Goal: Task Accomplishment & Management: Manage account settings

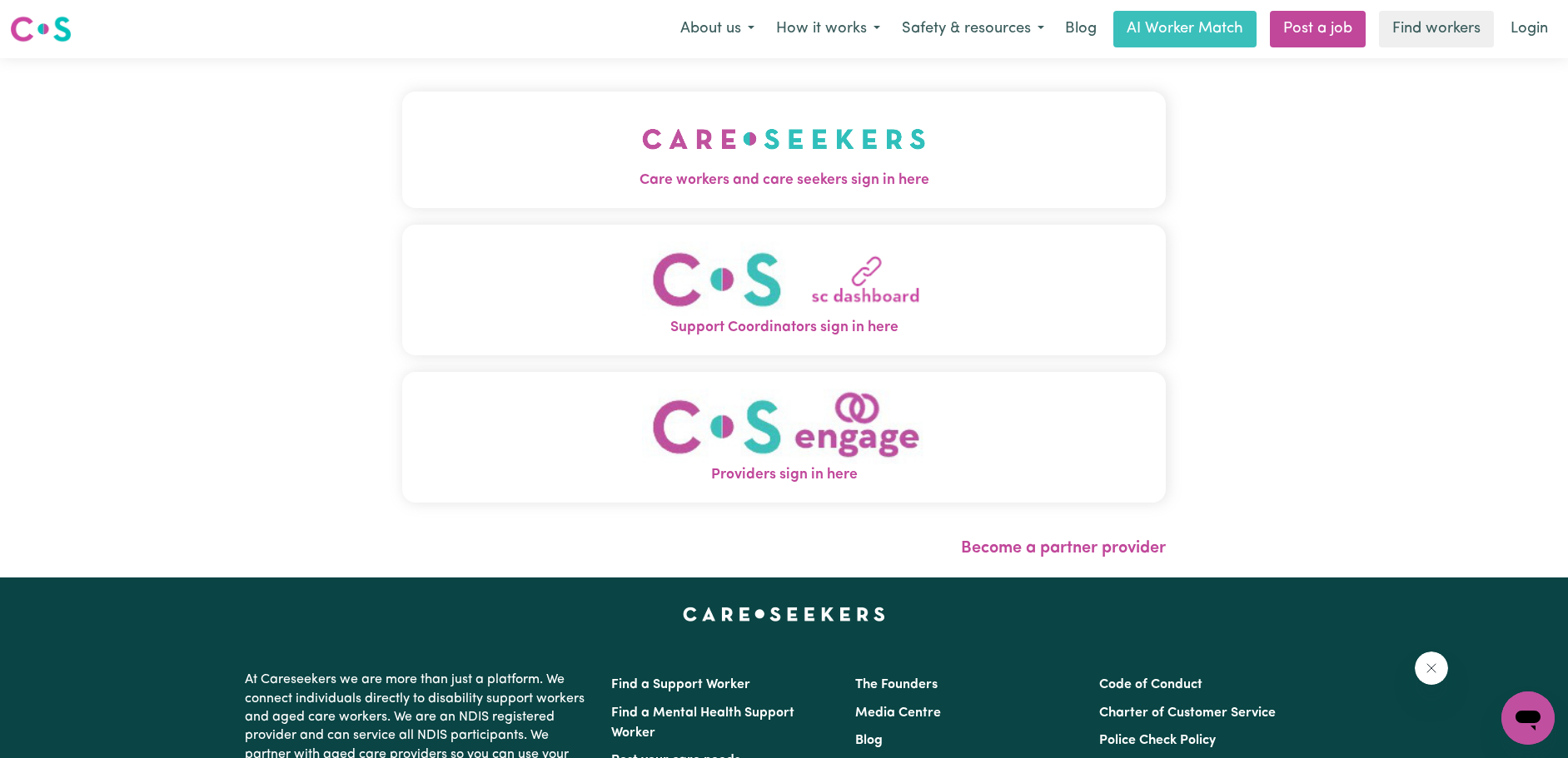
click at [773, 133] on img "Care workers and care seekers sign in here" at bounding box center [784, 139] width 284 height 61
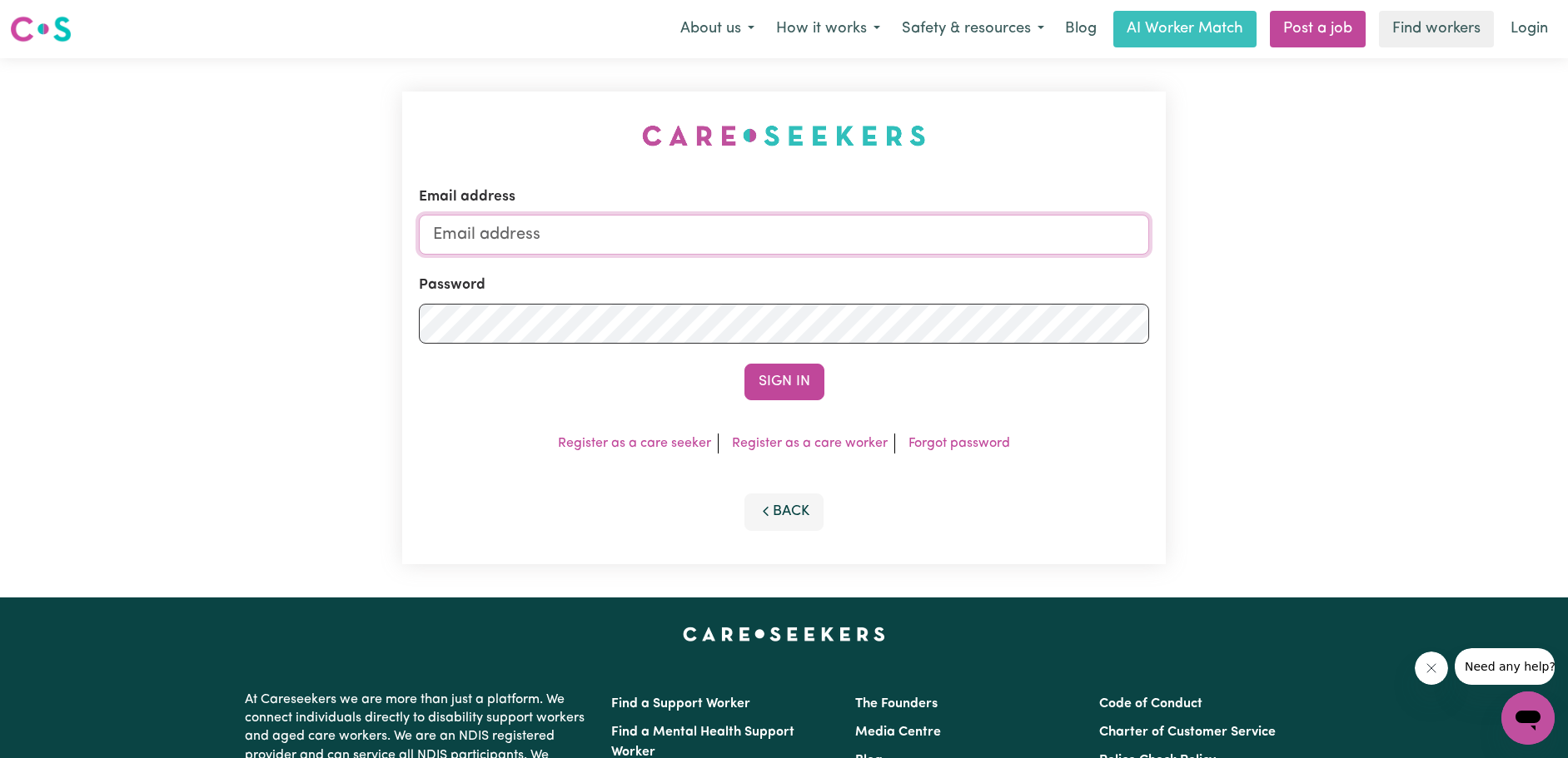
click at [994, 232] on input "Email address" at bounding box center [784, 235] width 731 height 40
type input "[EMAIL_ADDRESS][DOMAIN_NAME]"
click at [784, 399] on button "Sign In" at bounding box center [784, 382] width 80 height 37
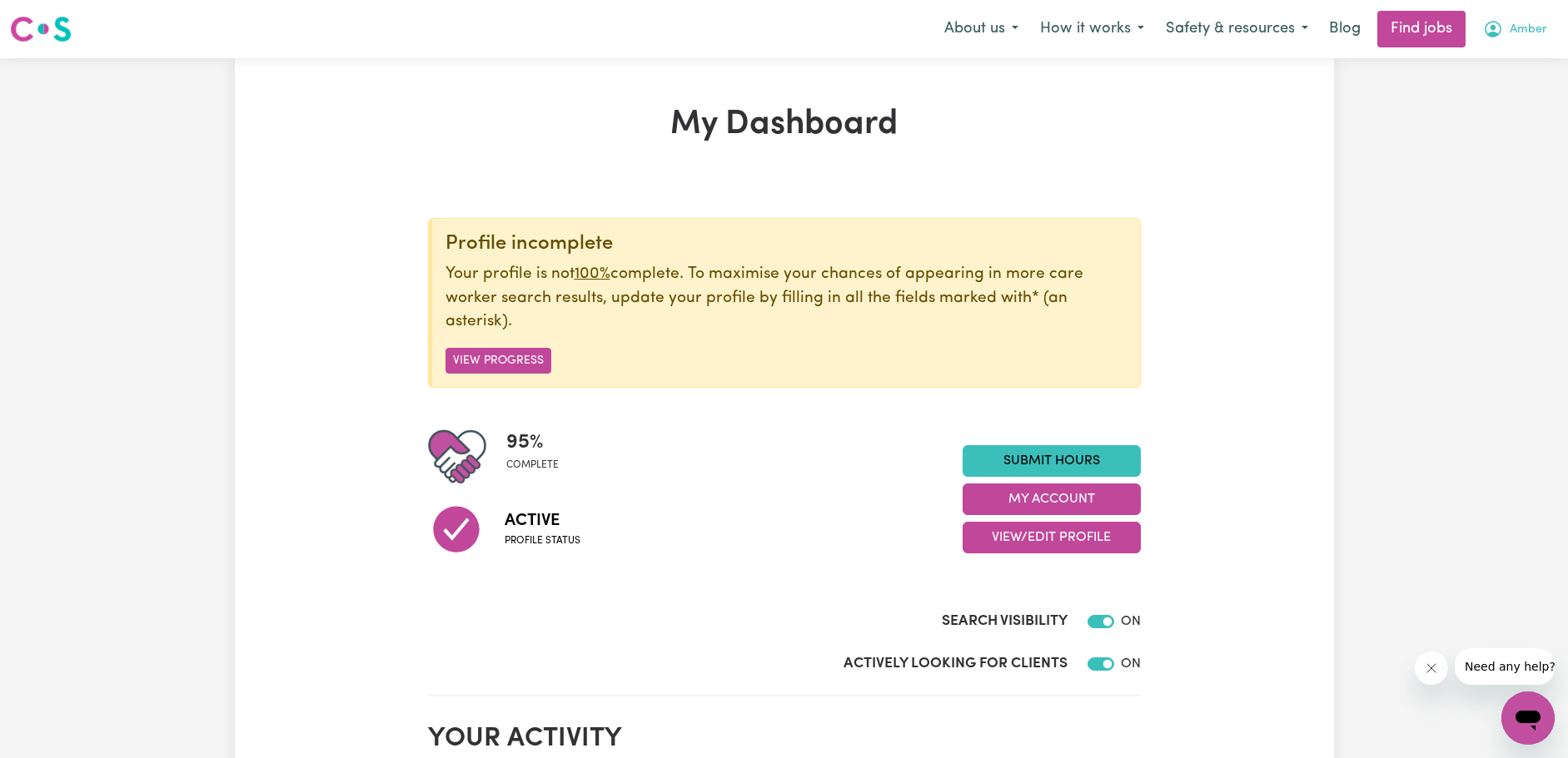
click at [1526, 23] on span "Amber" at bounding box center [1528, 30] width 37 height 19
click at [1506, 91] on link "My Dashboard" at bounding box center [1491, 95] width 132 height 31
click at [1481, 65] on link "My Account" at bounding box center [1491, 65] width 132 height 31
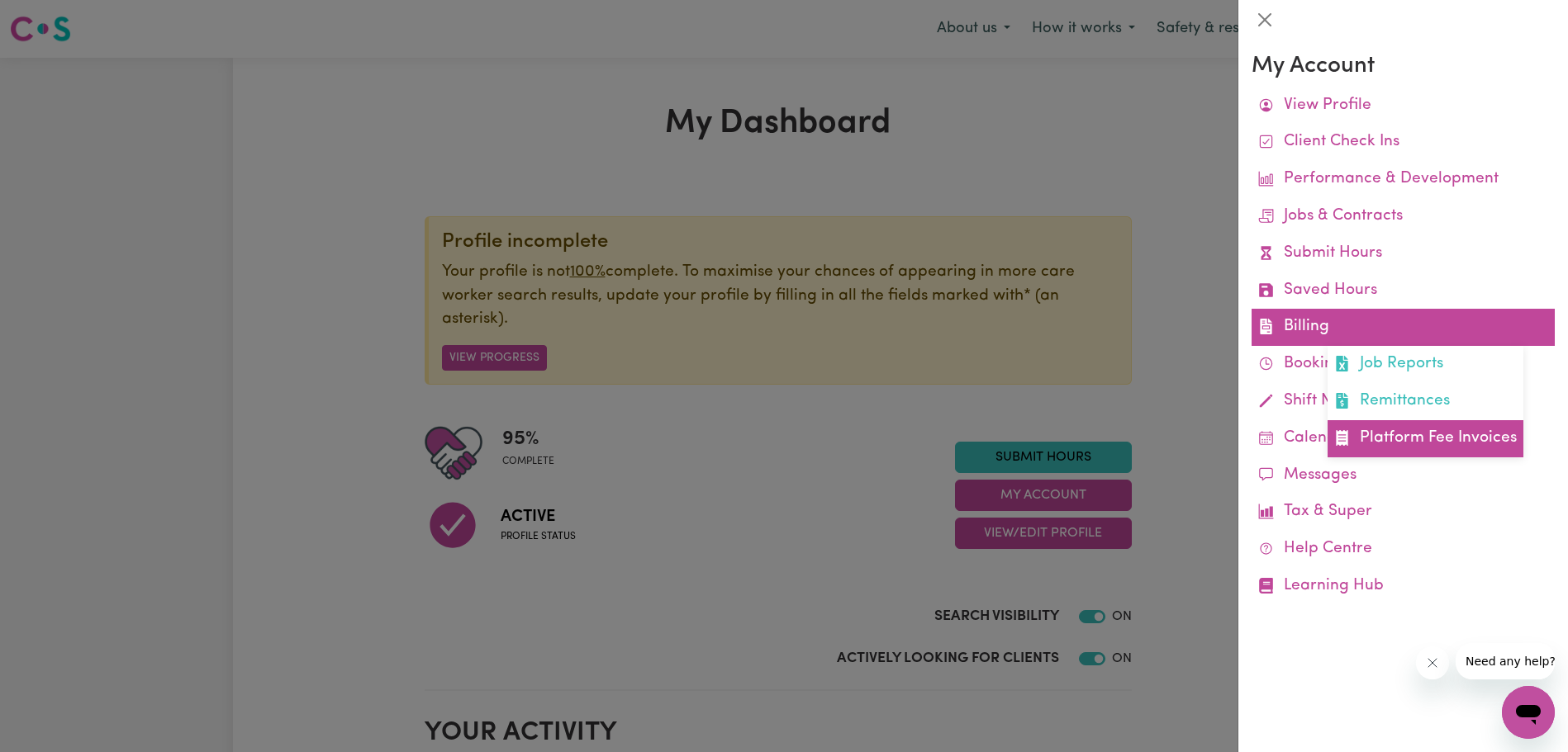
click at [1457, 439] on link "Platform Fee Invoices" at bounding box center [1425, 439] width 196 height 37
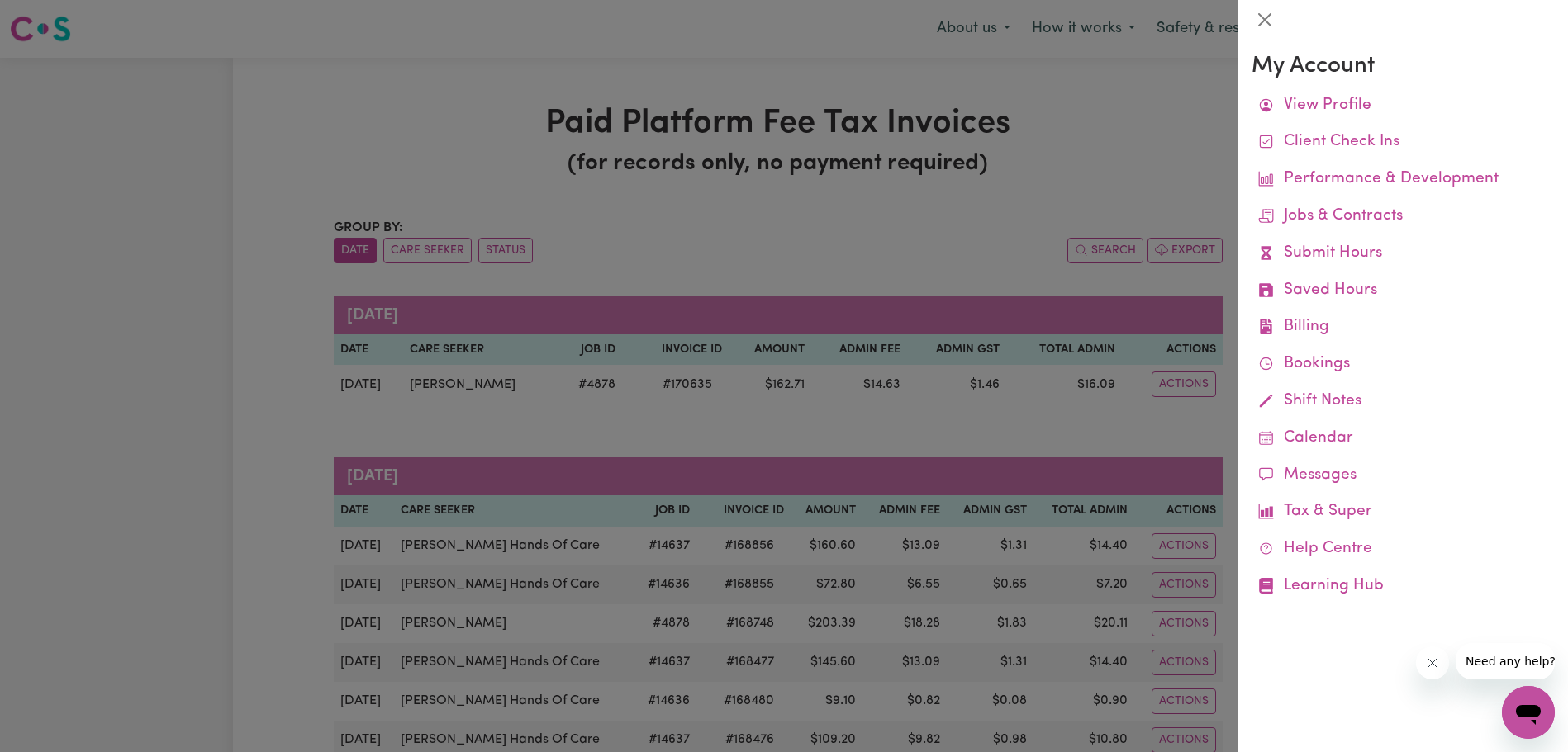
drag, startPoint x: 660, startPoint y: 345, endPoint x: 645, endPoint y: 359, distance: 20.5
click at [644, 357] on div at bounding box center [784, 376] width 1568 height 752
